Goal: Check status: Check status

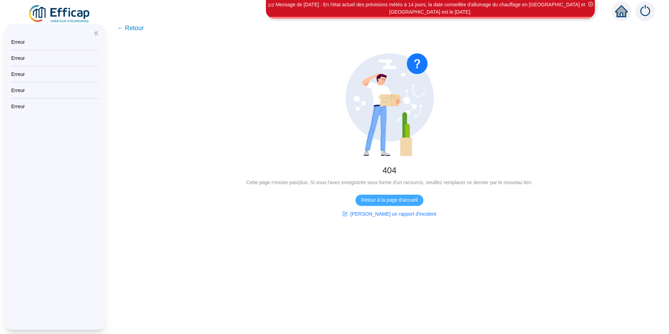
click at [378, 199] on span "Retour à la page d'accueil" at bounding box center [389, 199] width 56 height 7
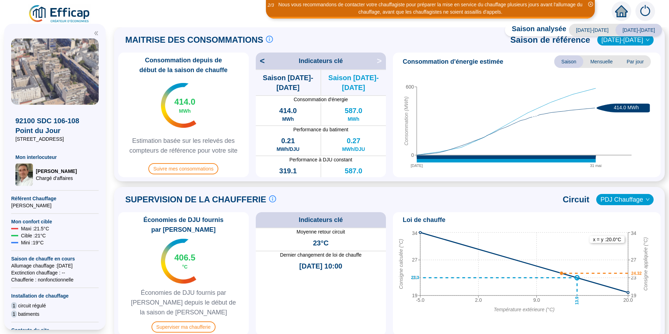
scroll to position [245, 0]
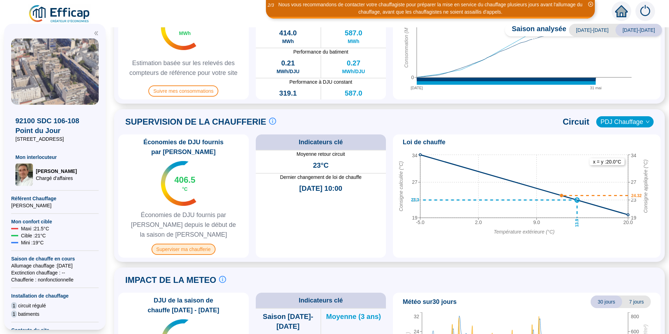
click at [187, 243] on span "Superviser ma chaufferie" at bounding box center [183, 248] width 64 height 11
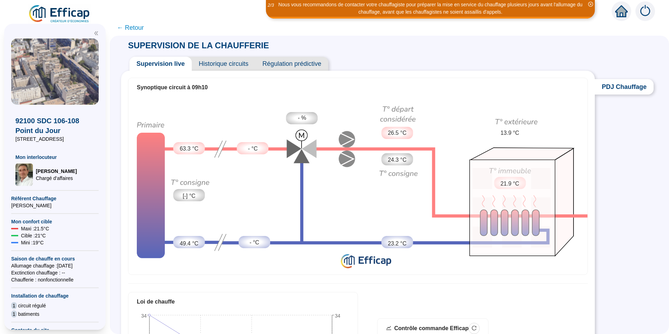
click at [221, 65] on span "Historique circuits" at bounding box center [224, 64] width 64 height 14
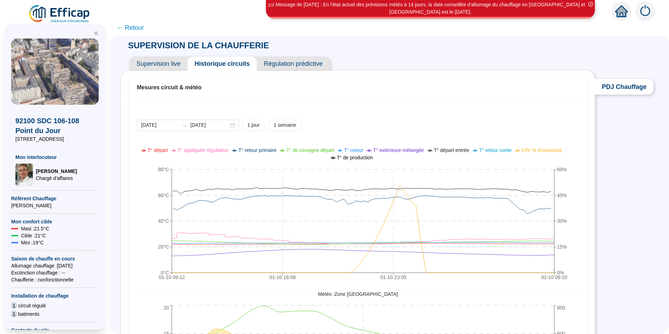
click at [305, 64] on span "Régulation prédictive" at bounding box center [293, 64] width 73 height 14
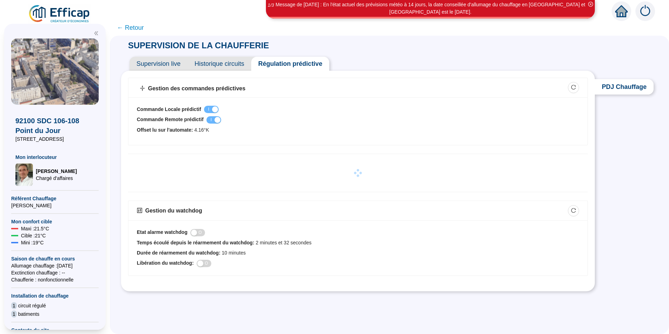
click at [169, 64] on span "Supervision live" at bounding box center [158, 64] width 58 height 14
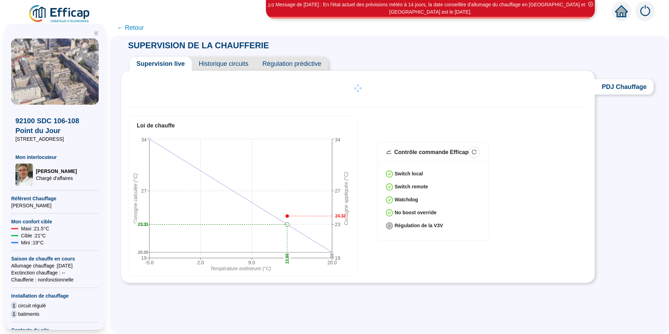
click at [140, 29] on span "← Retour" at bounding box center [130, 28] width 27 height 10
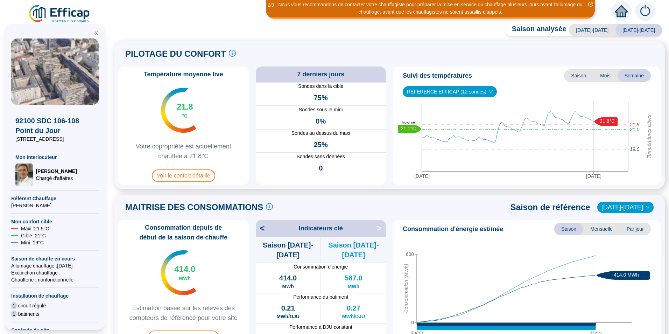
click at [646, 8] on img at bounding box center [645, 11] width 20 height 20
